Goal: Transaction & Acquisition: Purchase product/service

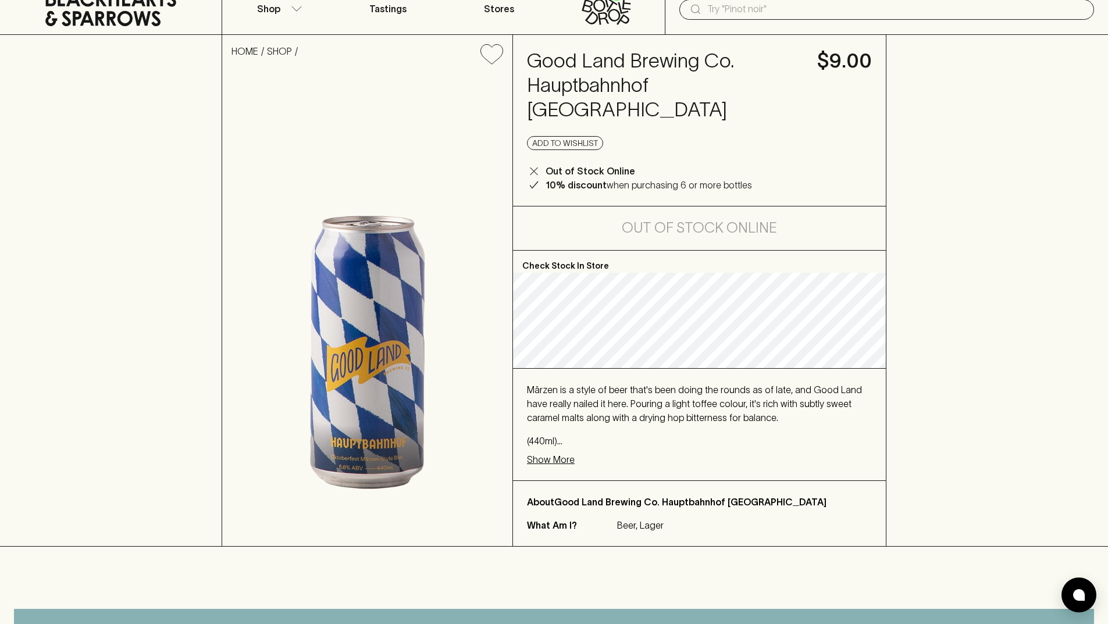
scroll to position [58, 0]
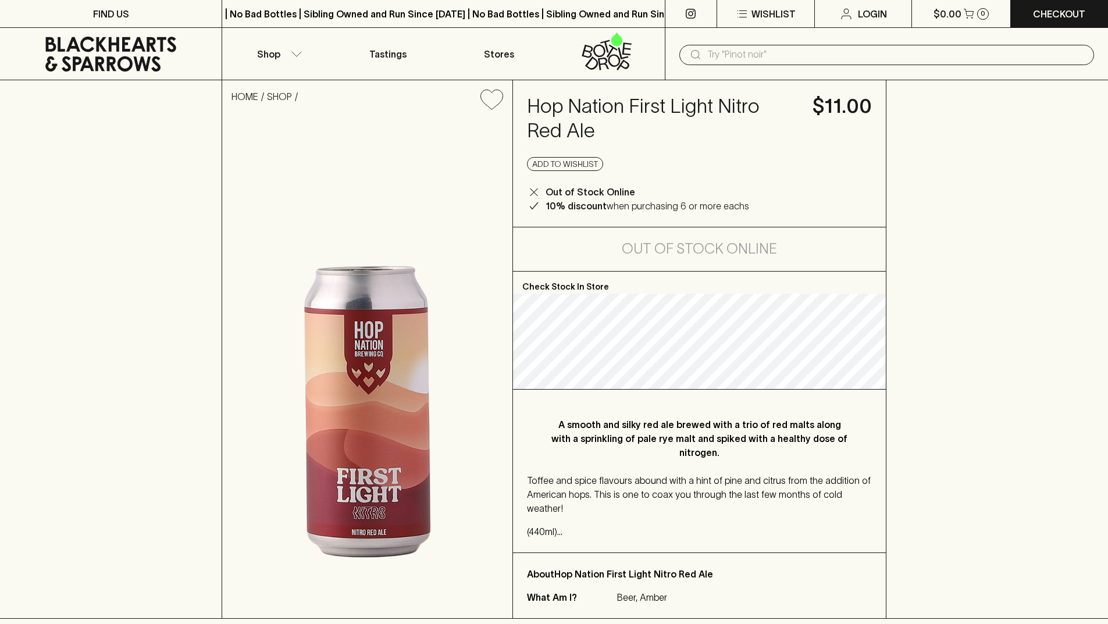
click at [735, 47] on input "text" at bounding box center [896, 54] width 378 height 19
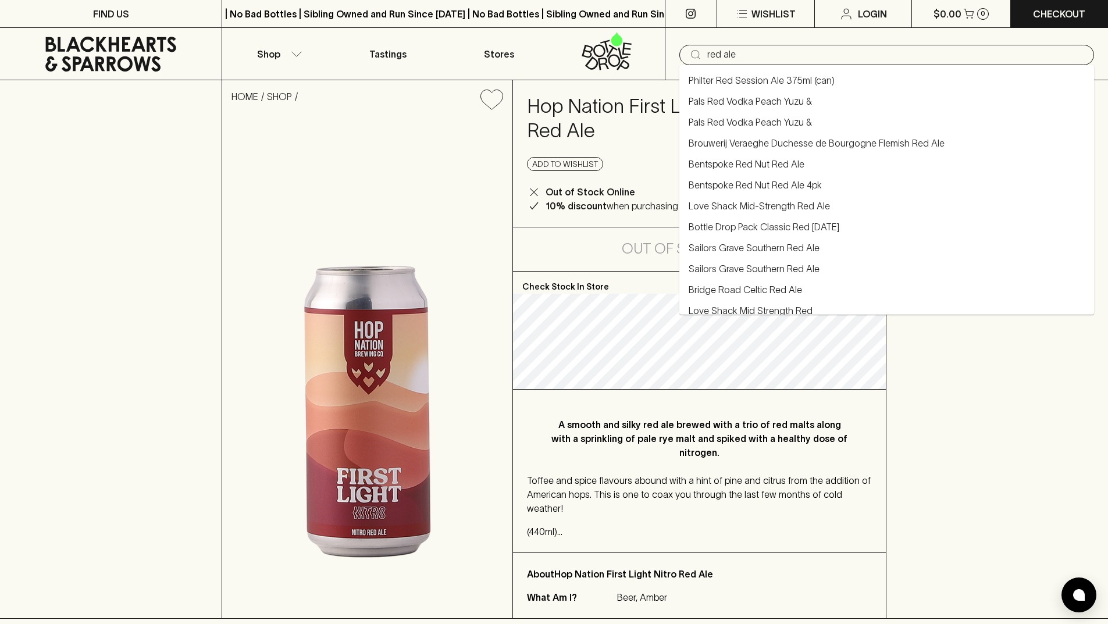
type input "red ale"
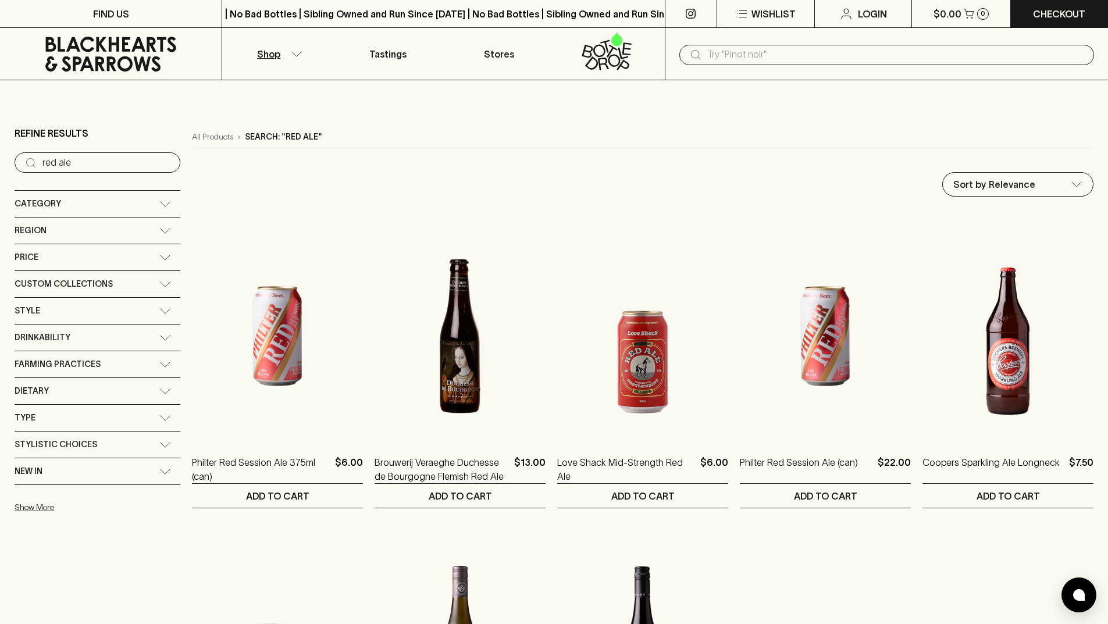
click at [108, 166] on input "red ale" at bounding box center [106, 163] width 129 height 19
drag, startPoint x: 698, startPoint y: 56, endPoint x: 751, endPoint y: 54, distance: 53.0
click at [751, 54] on input "text" at bounding box center [896, 54] width 378 height 19
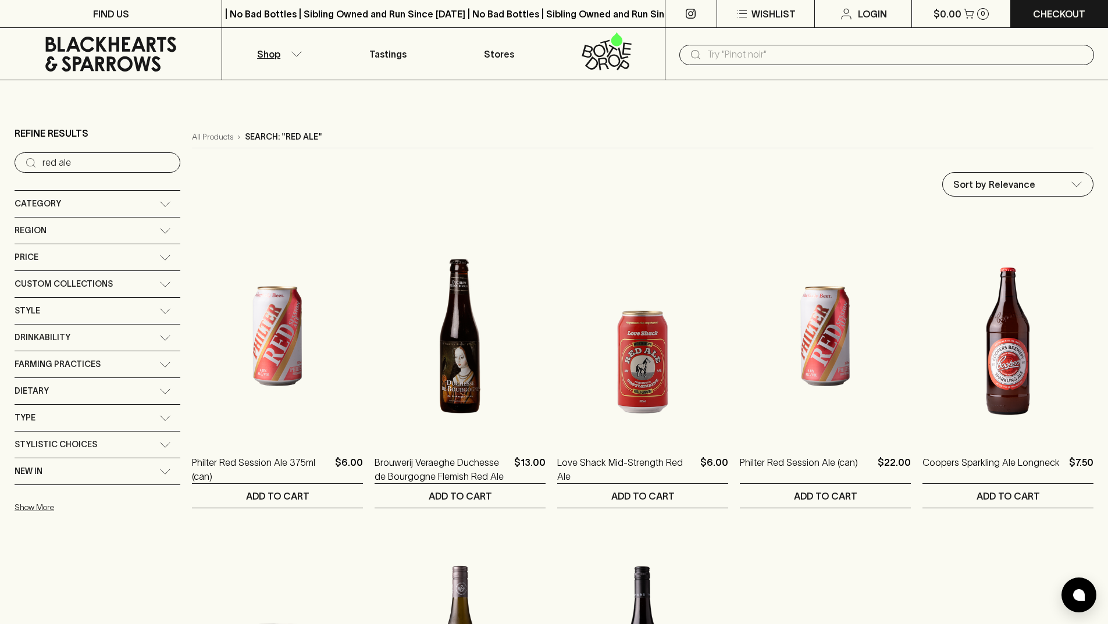
paste input "Southern Red Ale"
type input "Southern Red Ale"
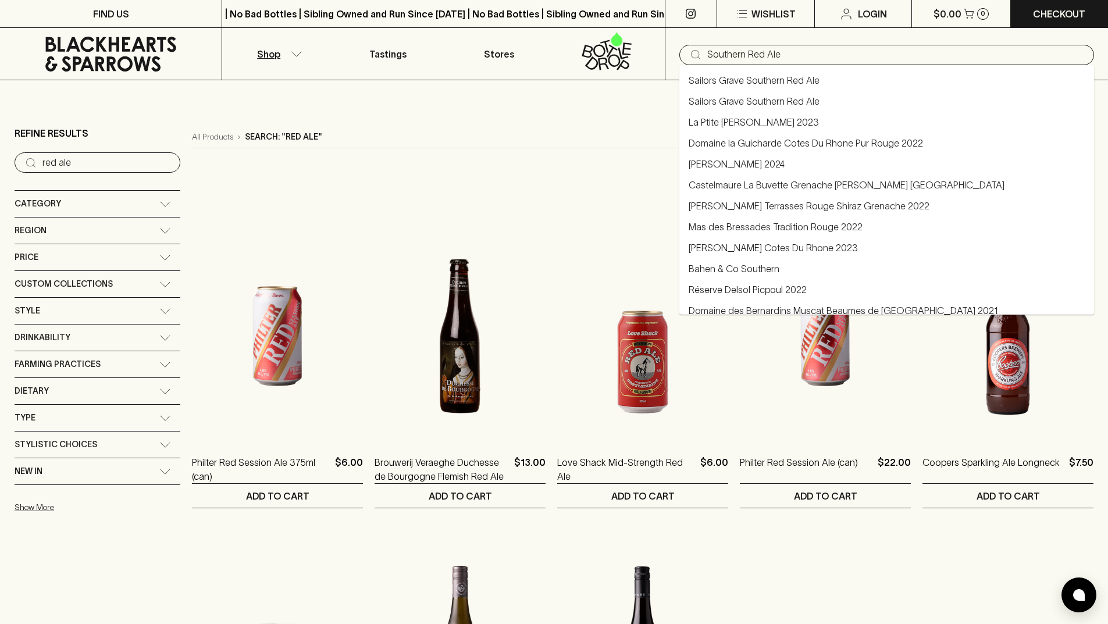
click at [820, 77] on li "Sailors Grave Southern Red Ale" at bounding box center [887, 80] width 415 height 21
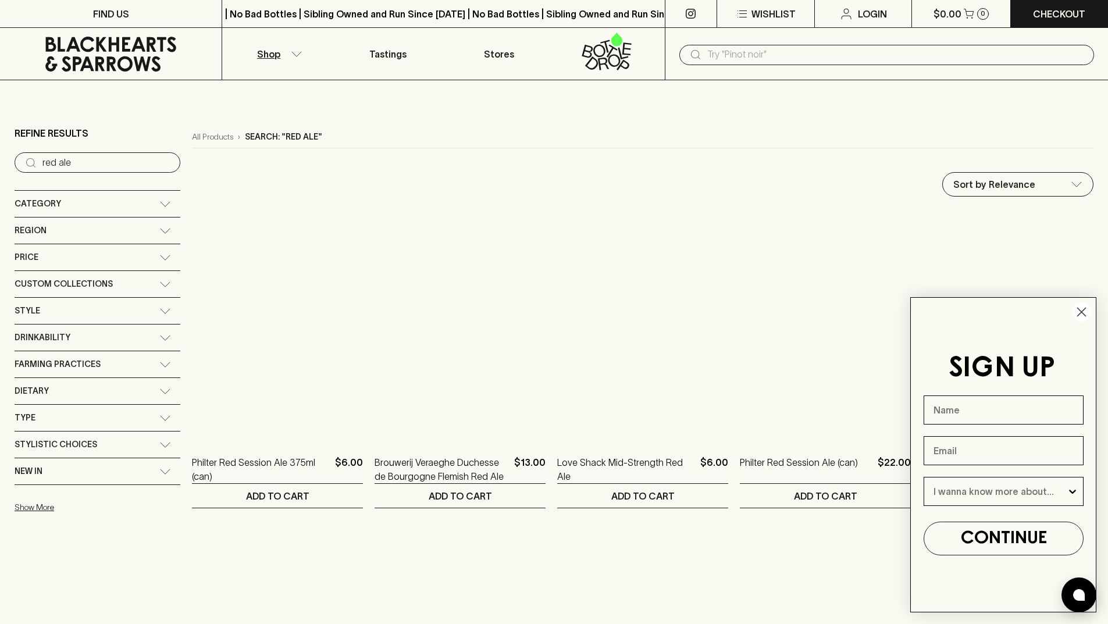
click at [734, 56] on input "text" at bounding box center [896, 54] width 378 height 19
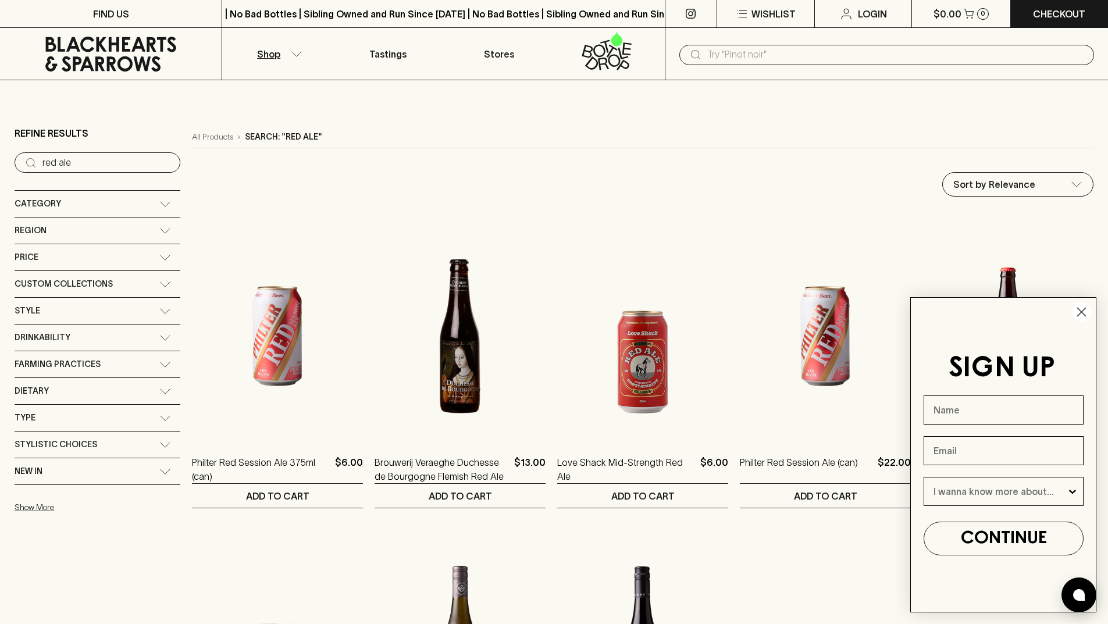
paste input "Southern Red Ale"
type input "Southern Red Ale"
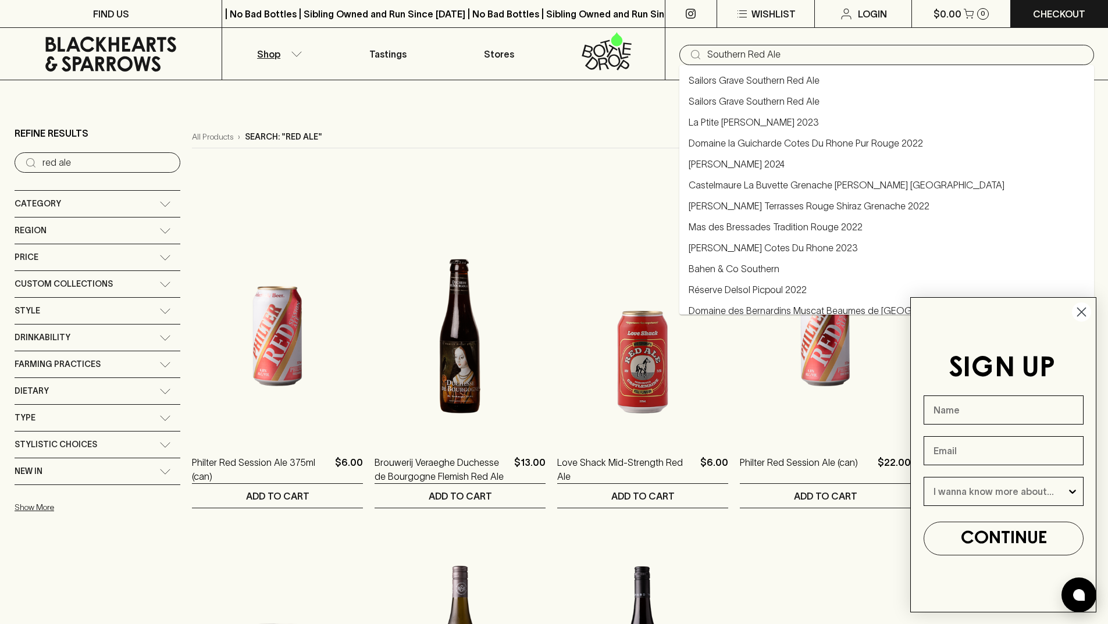
click at [731, 103] on link "Sailors Grave Southern Red Ale" at bounding box center [754, 101] width 131 height 14
